Goal: Information Seeking & Learning: Learn about a topic

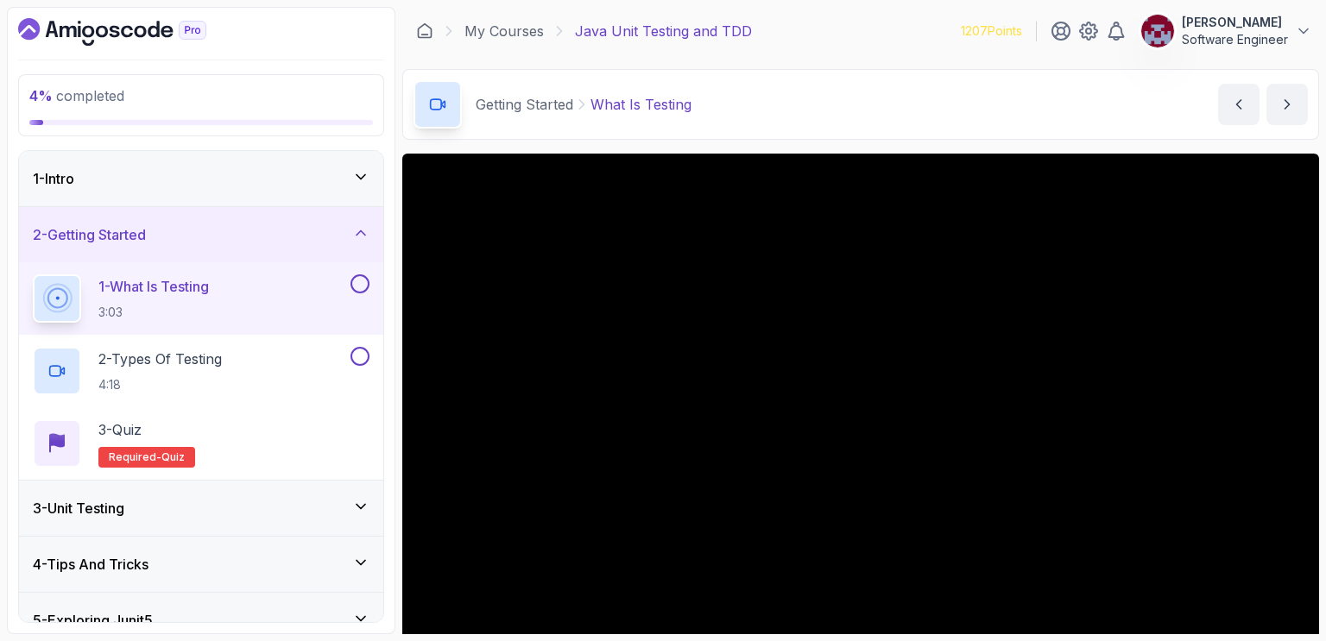
scroll to position [69, 0]
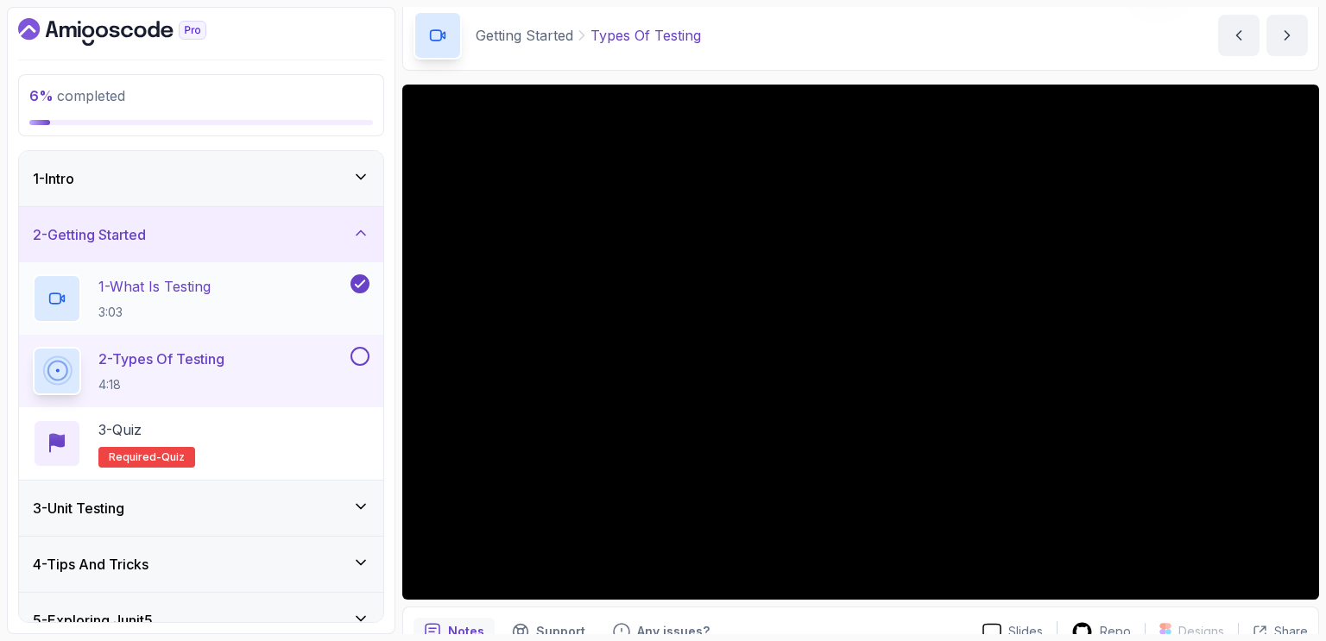
click at [200, 312] on p "3:03" at bounding box center [154, 312] width 112 height 17
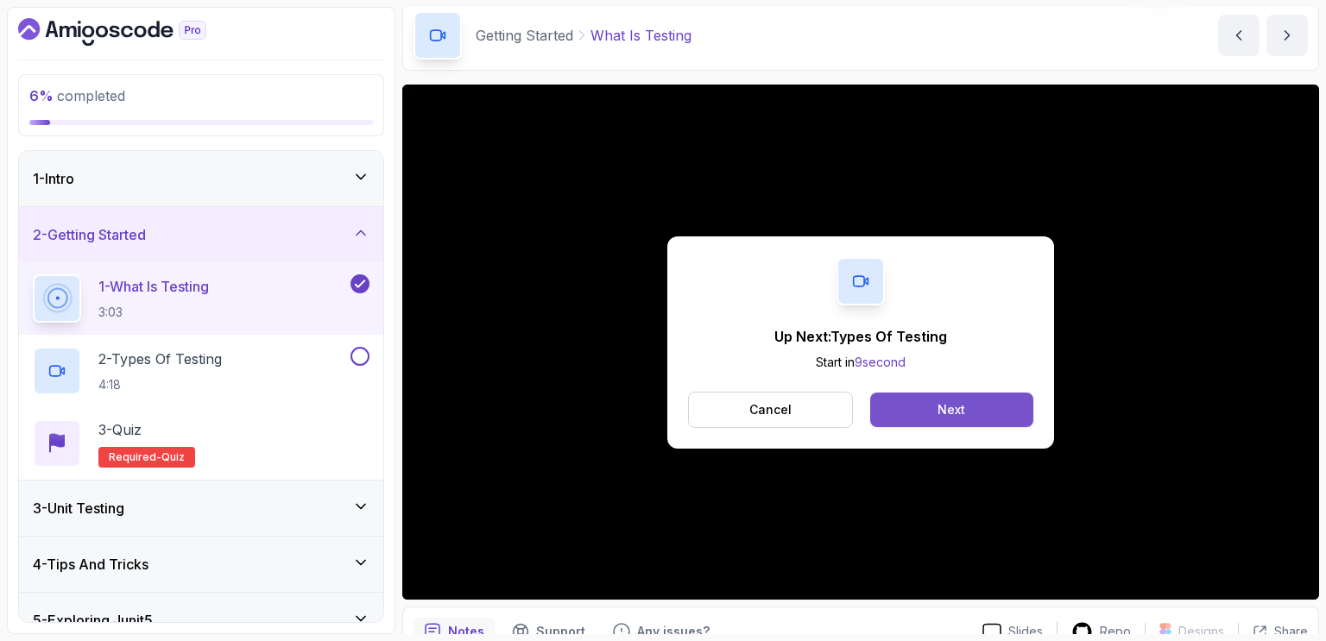
click at [960, 406] on div "Next" at bounding box center [951, 409] width 28 height 17
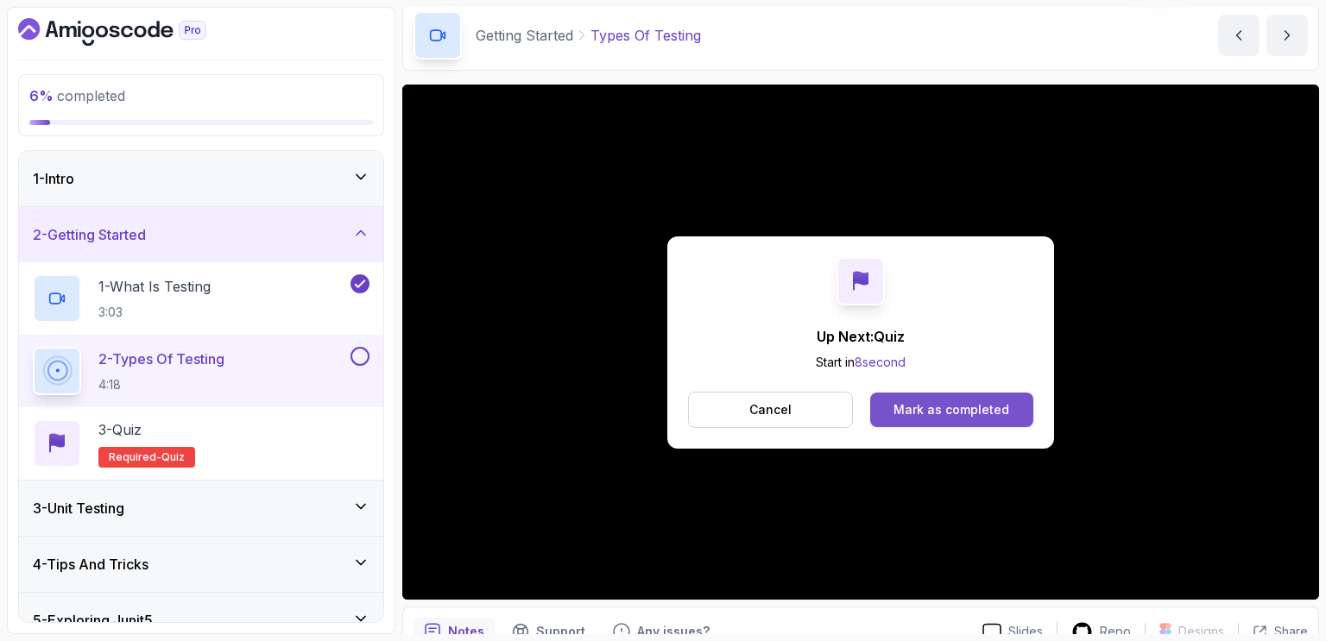
click at [902, 401] on div "Mark as completed" at bounding box center [951, 409] width 116 height 17
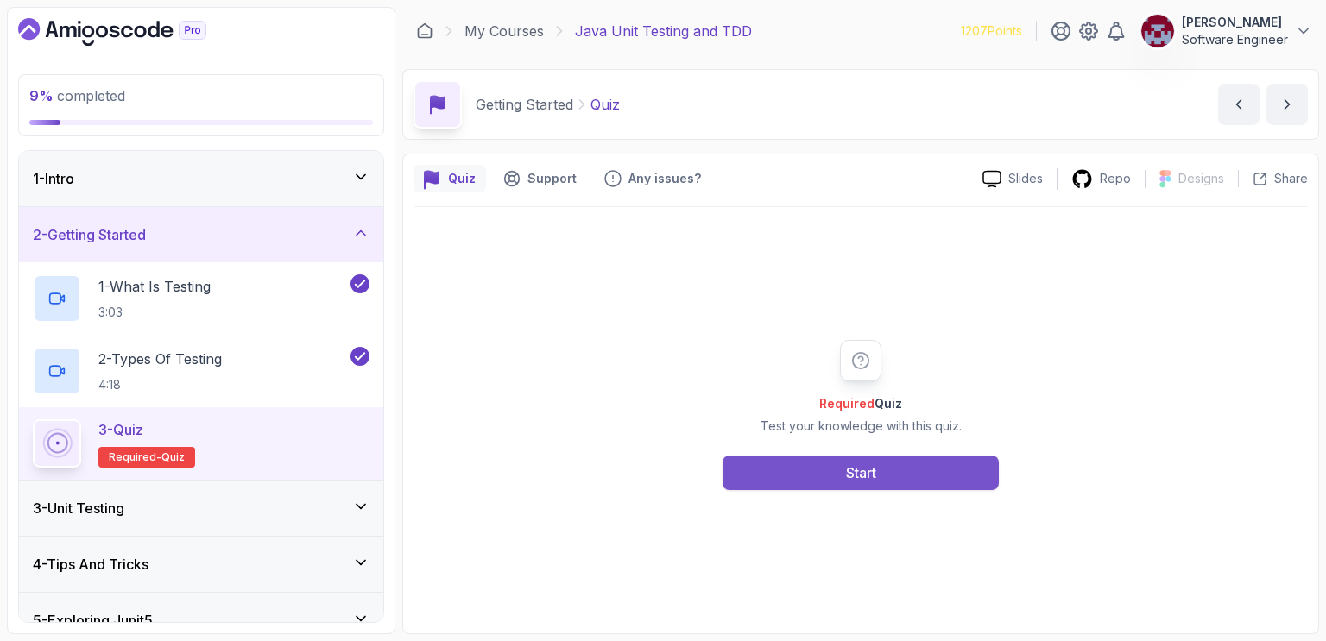
click at [871, 463] on div "Start" at bounding box center [861, 473] width 30 height 21
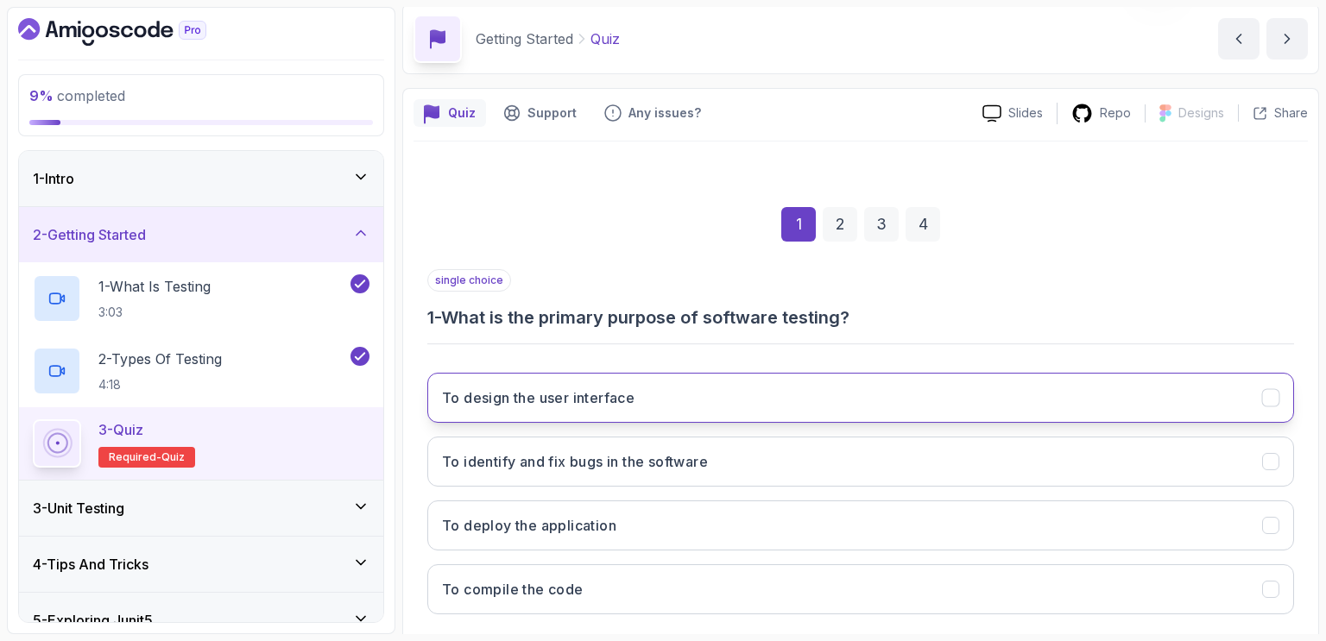
scroll to position [154, 0]
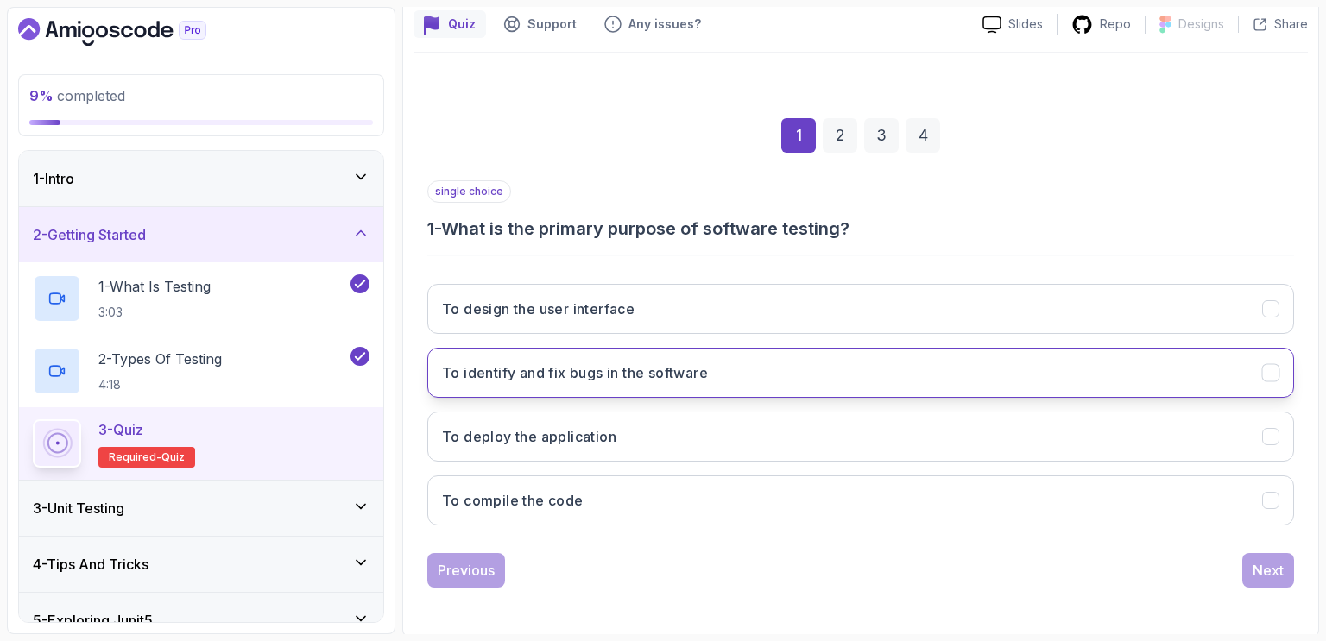
click at [692, 381] on h3 "To identify and fix bugs in the software" at bounding box center [575, 372] width 266 height 21
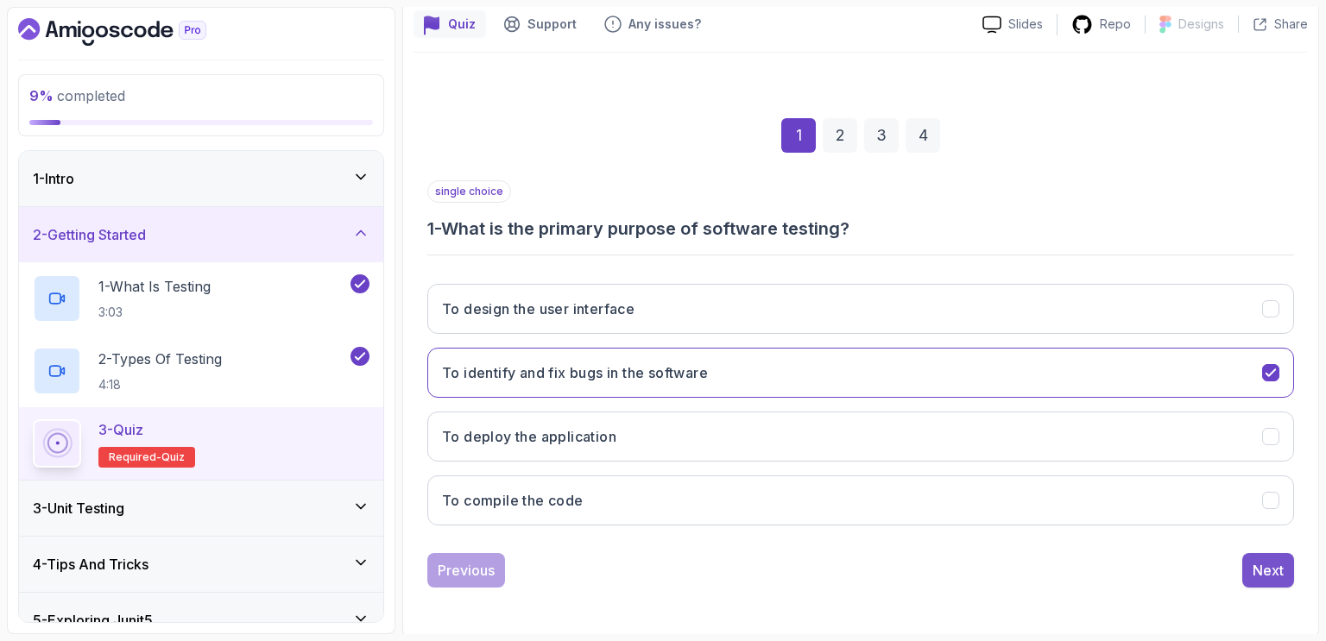
click at [1263, 575] on div "Next" at bounding box center [1267, 570] width 31 height 21
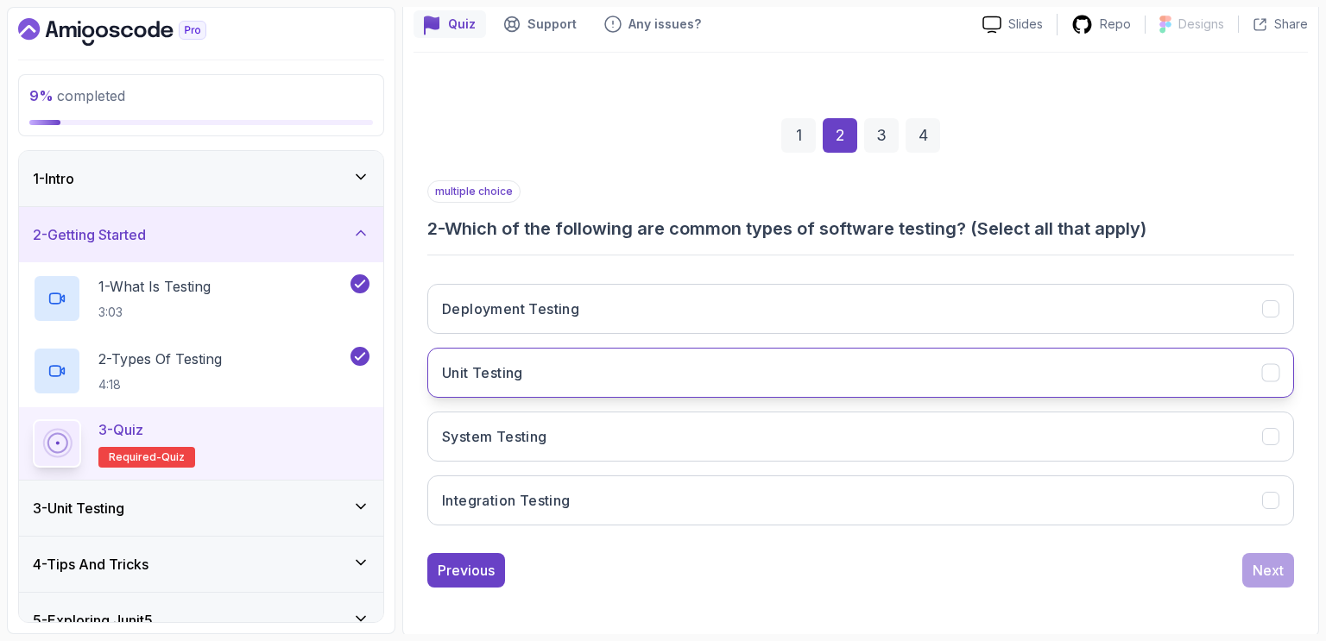
click at [606, 362] on button "Unit Testing" at bounding box center [860, 373] width 867 height 50
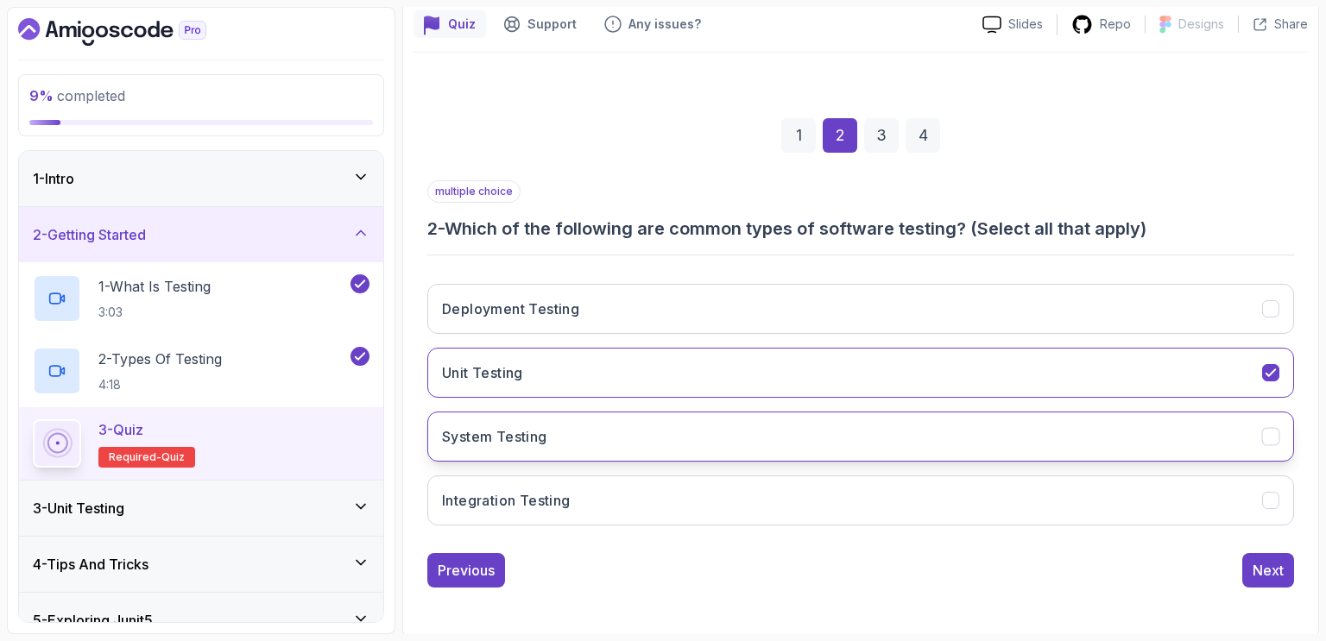
click at [632, 426] on button "System Testing" at bounding box center [860, 437] width 867 height 50
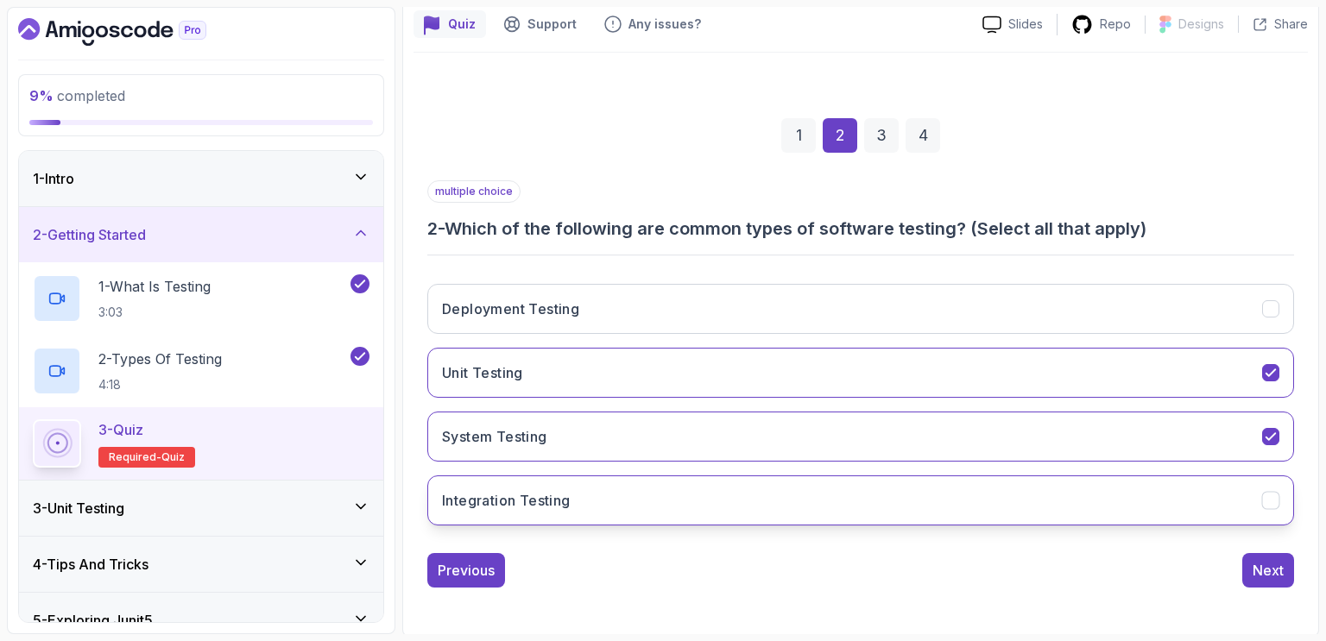
click at [664, 489] on button "Integration Testing" at bounding box center [860, 501] width 867 height 50
click at [1262, 564] on div "Next" at bounding box center [1267, 570] width 31 height 21
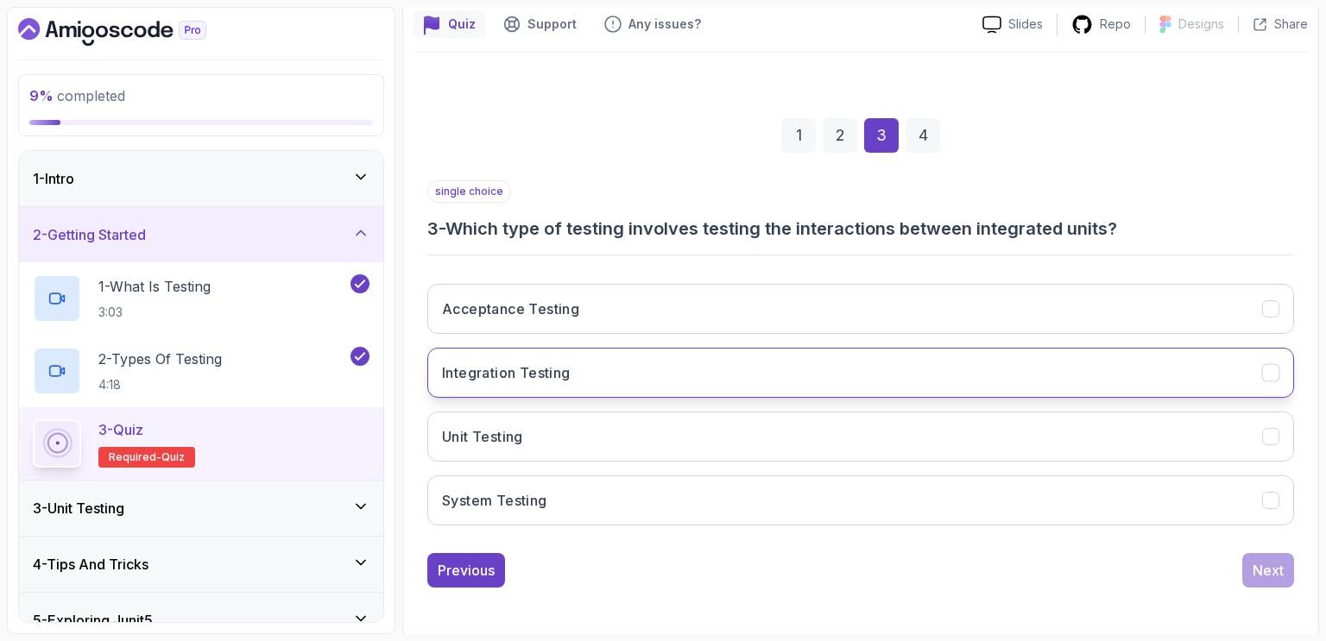
click at [522, 369] on h3 "Integration Testing" at bounding box center [506, 372] width 129 height 21
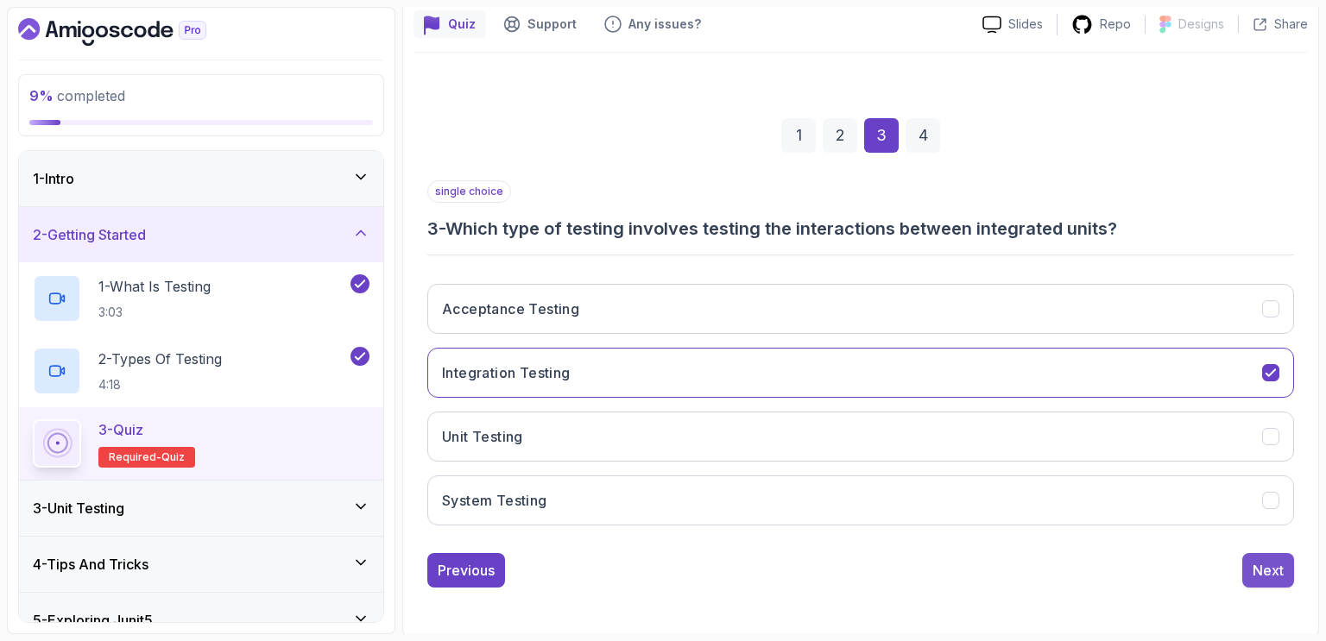
click at [1251, 567] on button "Next" at bounding box center [1268, 570] width 52 height 35
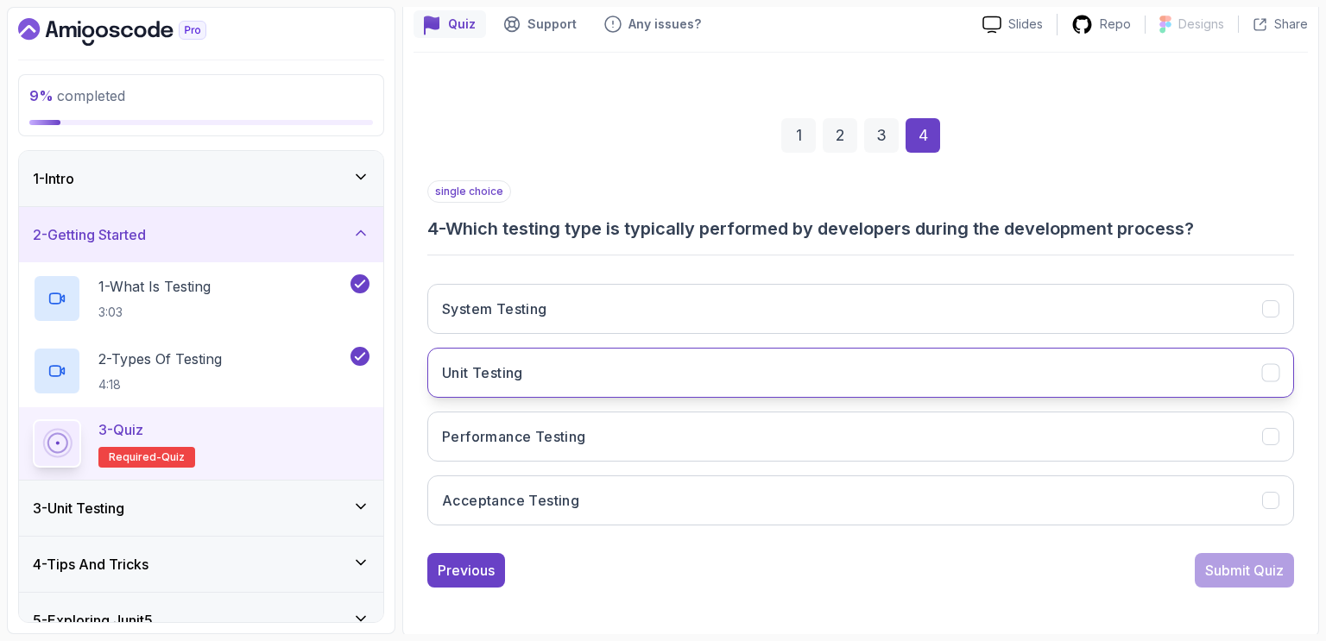
click at [649, 374] on button "Unit Testing" at bounding box center [860, 373] width 867 height 50
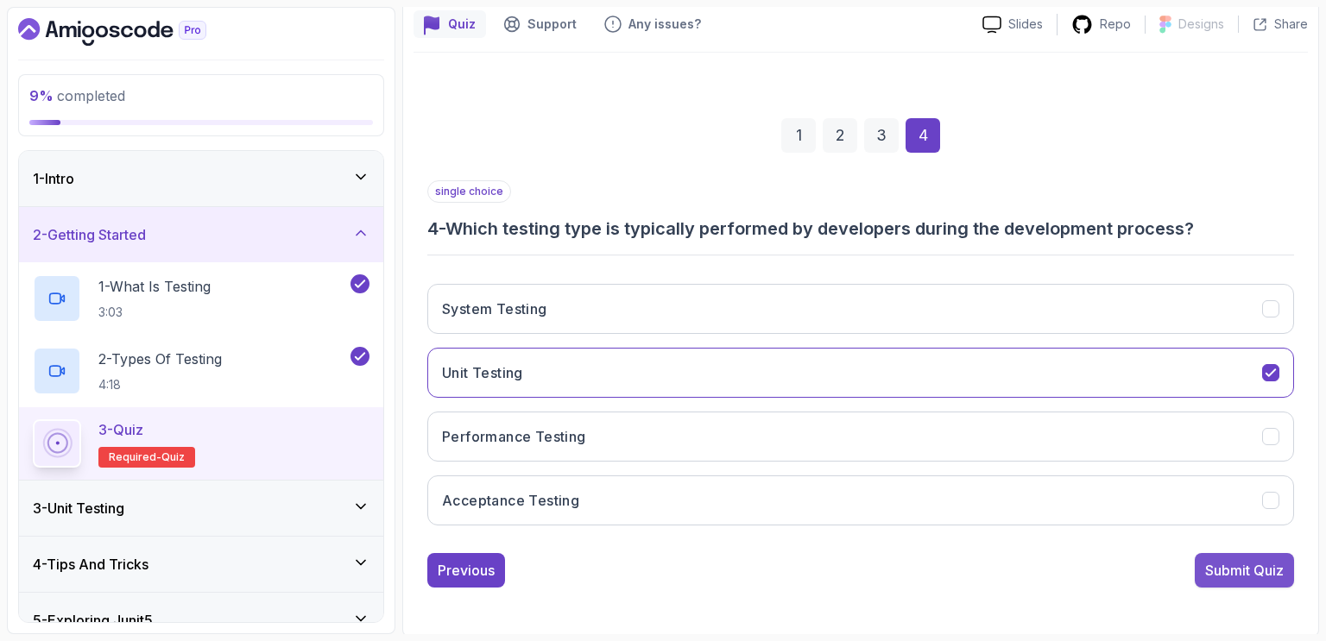
click at [1219, 569] on div "Submit Quiz" at bounding box center [1244, 570] width 79 height 21
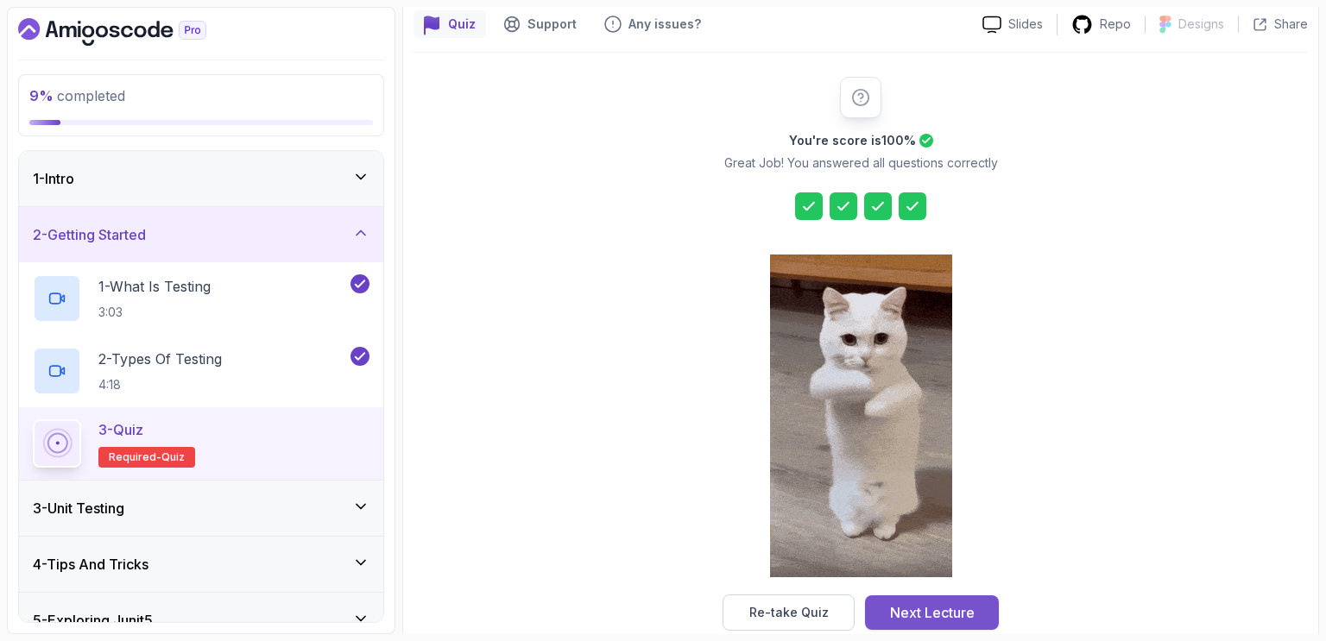
click at [988, 603] on button "Next Lecture" at bounding box center [932, 613] width 134 height 35
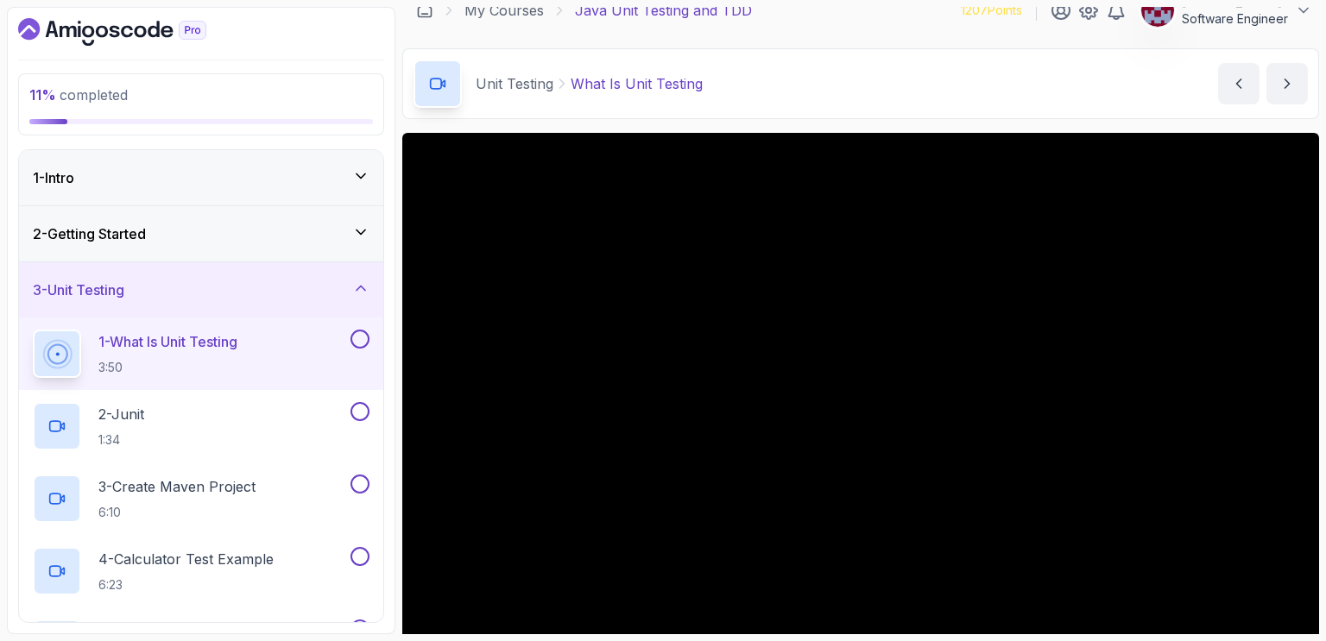
scroll to position [24, 0]
